Goal: Task Accomplishment & Management: Complete application form

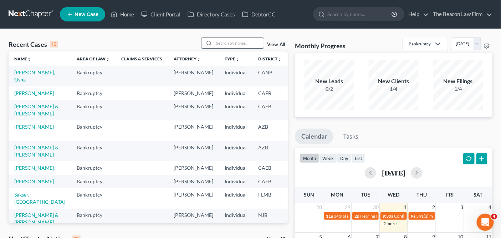
click at [238, 41] on input "search" at bounding box center [239, 43] width 50 height 10
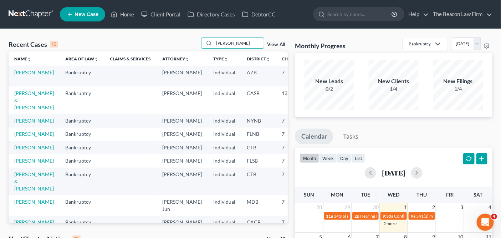
type input "[PERSON_NAME]"
click at [15, 75] on link "[PERSON_NAME]" at bounding box center [34, 72] width 40 height 6
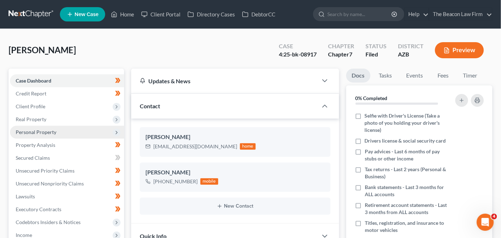
click at [44, 133] on span "Personal Property" at bounding box center [36, 132] width 41 height 6
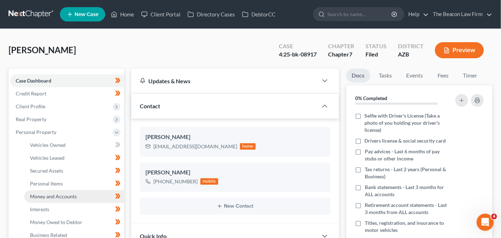
scroll to position [181, 0]
click at [59, 193] on span "Money and Accounts" at bounding box center [53, 196] width 47 height 6
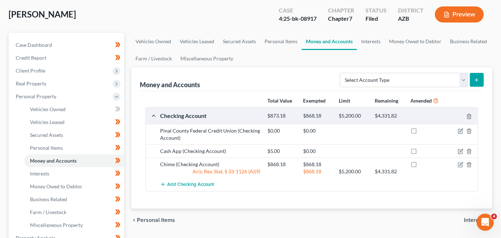
scroll to position [57, 0]
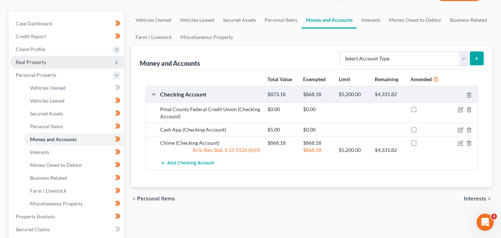
click at [86, 60] on span "Real Property" at bounding box center [67, 62] width 114 height 13
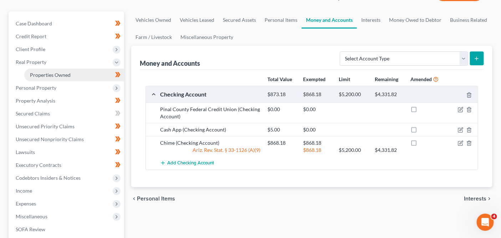
click at [82, 76] on link "Properties Owned" at bounding box center [74, 75] width 100 height 13
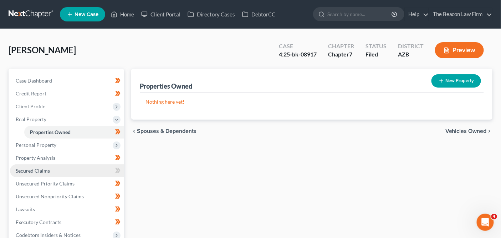
click at [80, 175] on link "Secured Claims" at bounding box center [67, 170] width 114 height 13
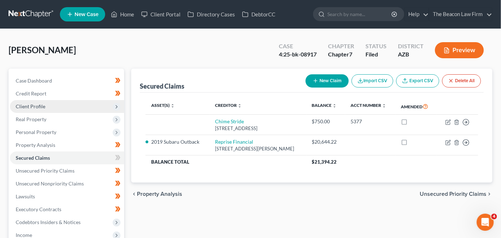
click at [70, 101] on span "Client Profile" at bounding box center [67, 106] width 114 height 13
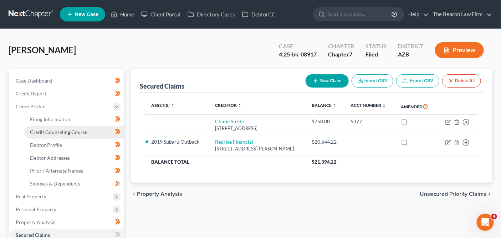
click at [65, 126] on link "Credit Counseling Course" at bounding box center [74, 132] width 100 height 13
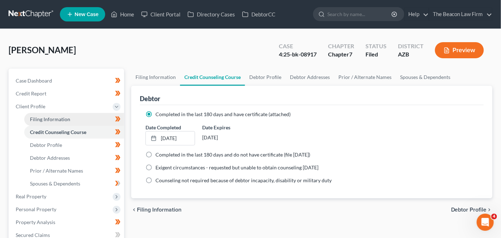
click at [65, 120] on span "Filing Information" at bounding box center [50, 119] width 40 height 6
select select "1"
select select "0"
select select "9"
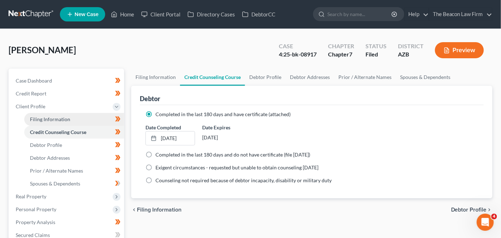
select select "3"
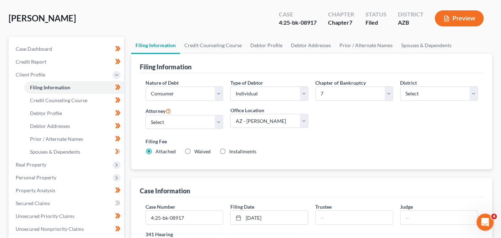
scroll to position [120, 0]
